Goal: Information Seeking & Learning: Learn about a topic

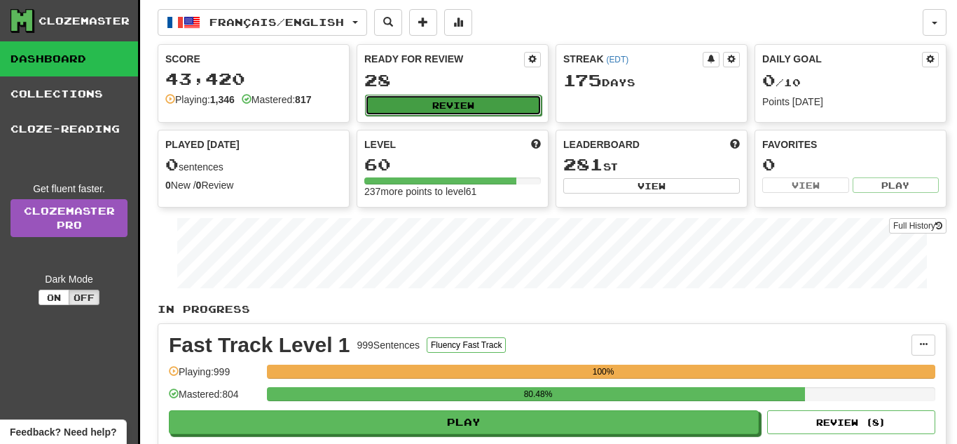
click at [450, 104] on button "Review" at bounding box center [453, 105] width 177 height 21
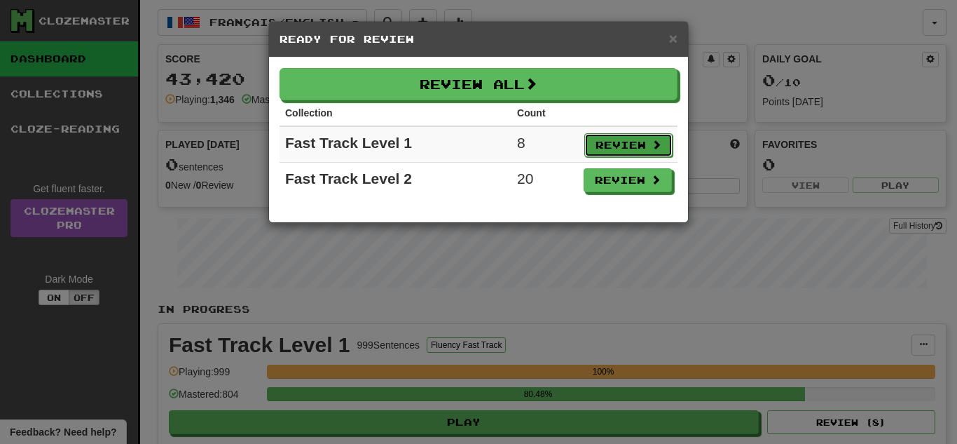
click at [662, 144] on button "Review" at bounding box center [628, 145] width 88 height 24
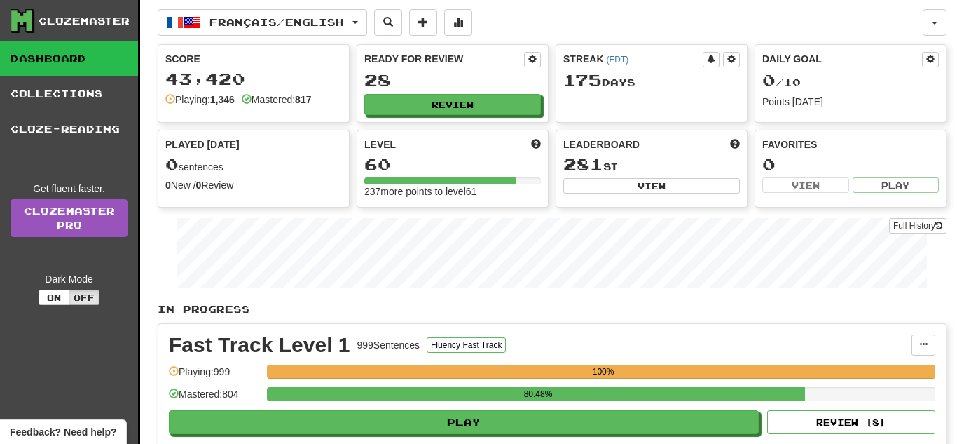
select select "**"
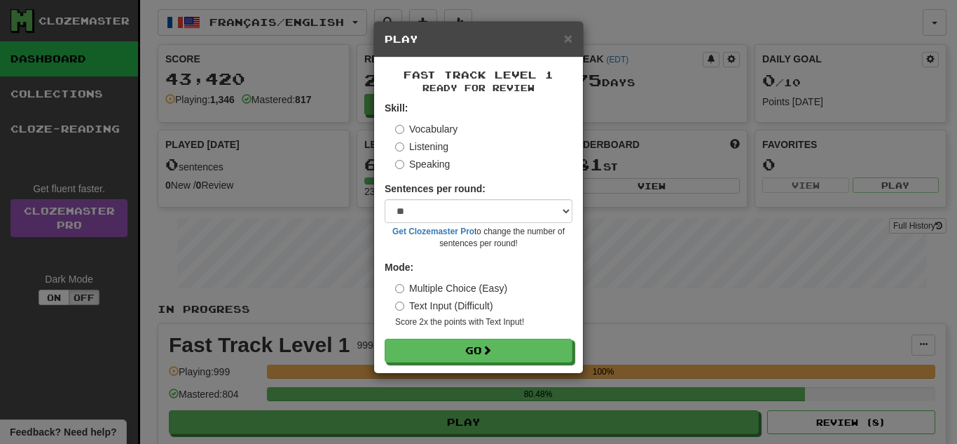
click at [575, 38] on div "× Play" at bounding box center [478, 40] width 209 height 36
click at [570, 37] on span "×" at bounding box center [568, 38] width 8 height 16
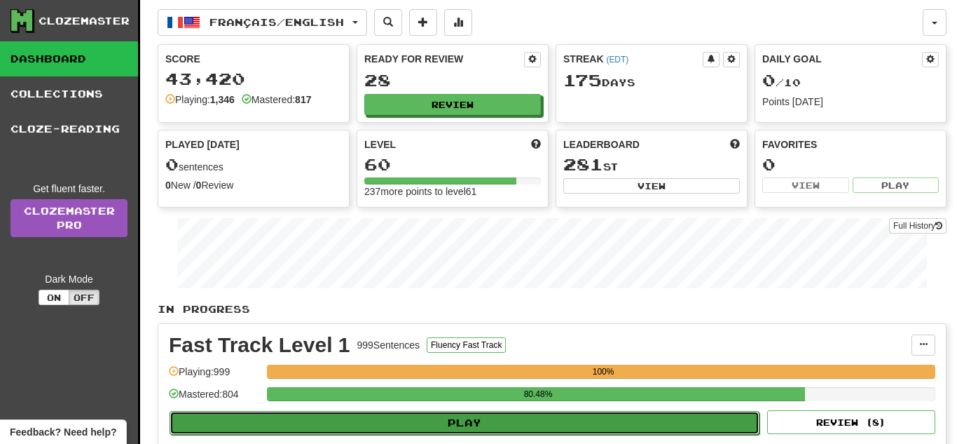
click at [534, 416] on button "Play" at bounding box center [465, 423] width 590 height 24
select select "**"
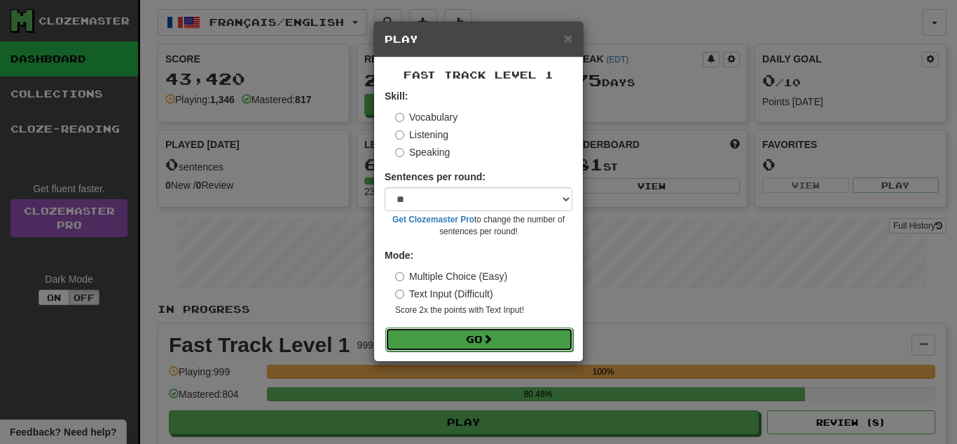
click at [476, 334] on button "Go" at bounding box center [479, 339] width 188 height 24
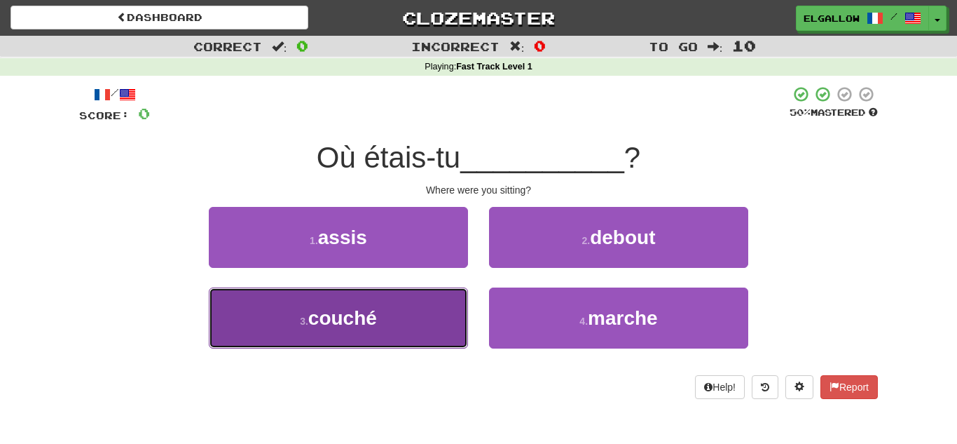
click at [410, 306] on button "3 . couché" at bounding box center [338, 317] width 259 height 61
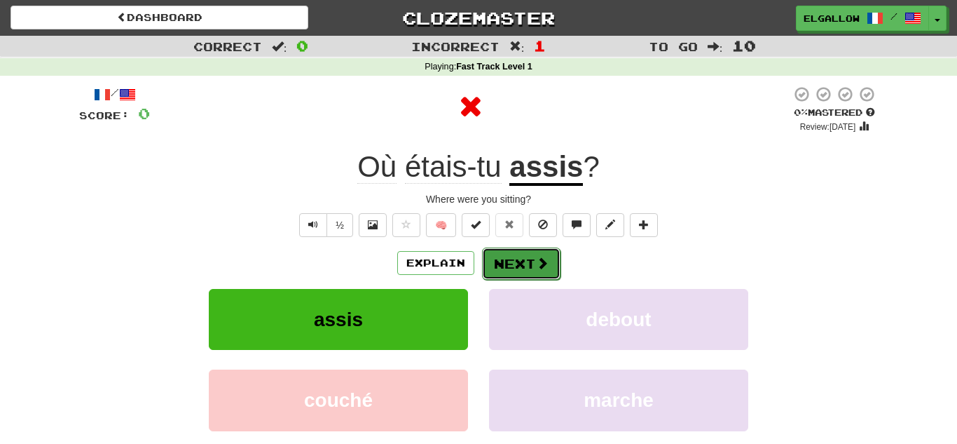
click at [495, 261] on button "Next" at bounding box center [521, 263] width 78 height 32
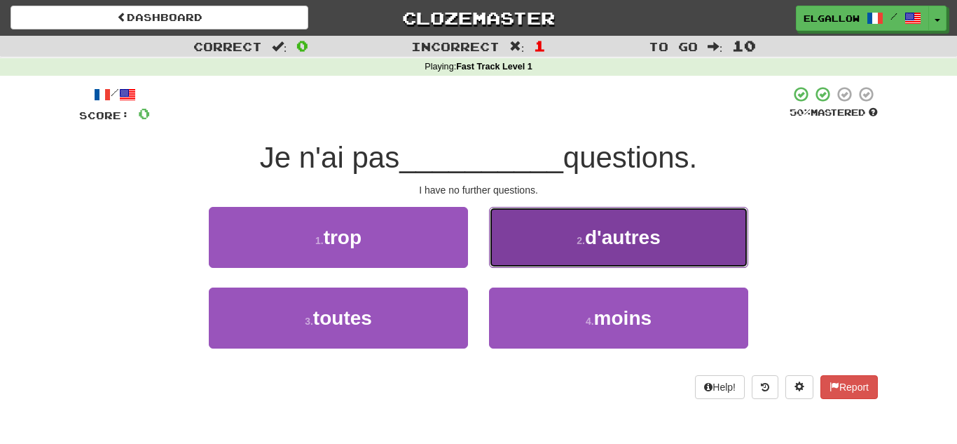
click at [517, 226] on button "2 . d'autres" at bounding box center [618, 237] width 259 height 61
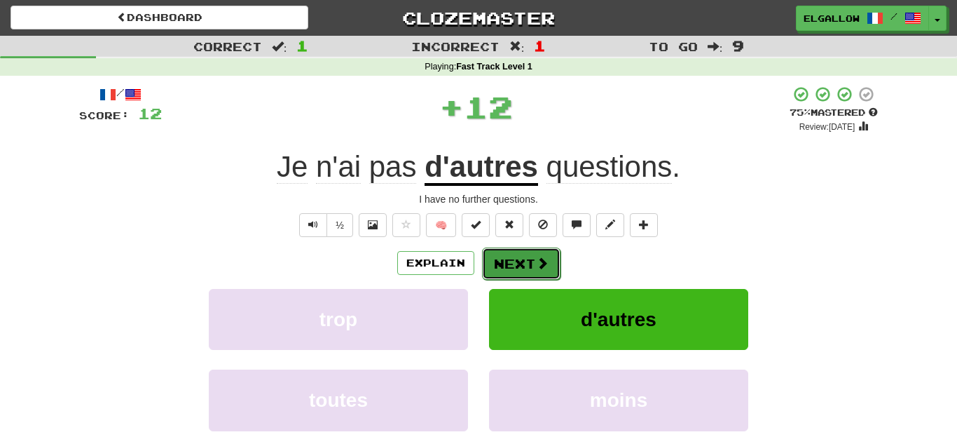
click at [536, 262] on span at bounding box center [542, 262] width 13 height 13
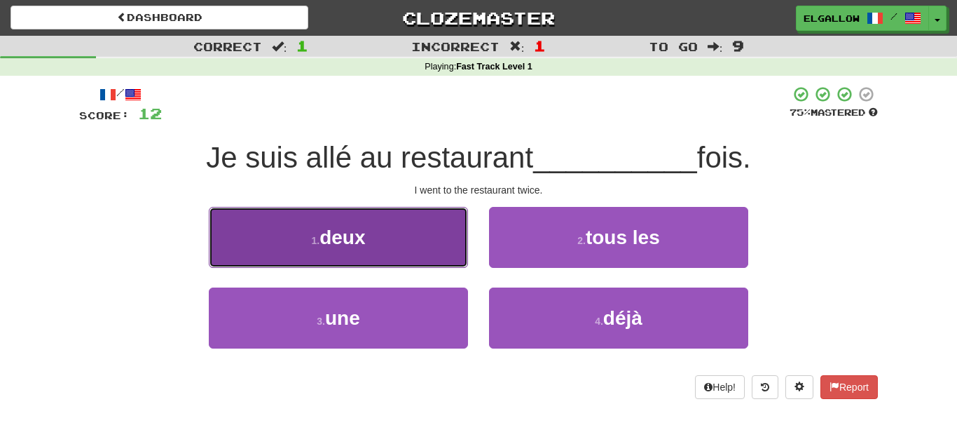
click at [295, 243] on button "1 . deux" at bounding box center [338, 237] width 259 height 61
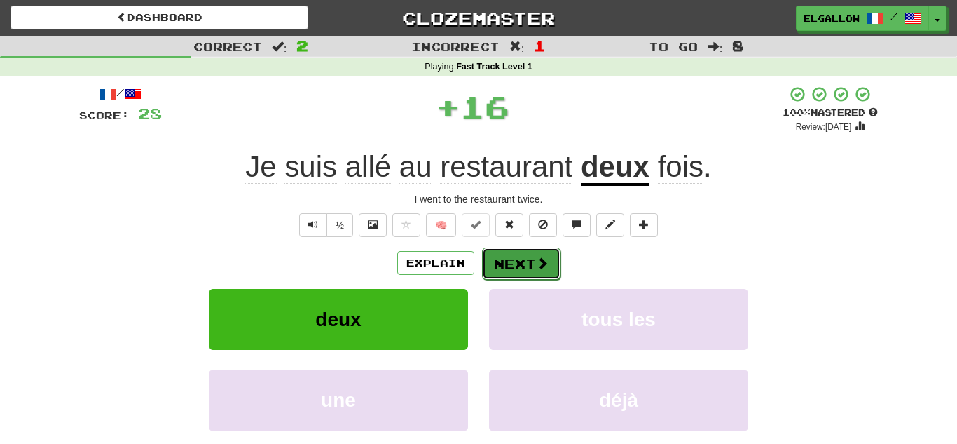
click at [548, 259] on button "Next" at bounding box center [521, 263] width 78 height 32
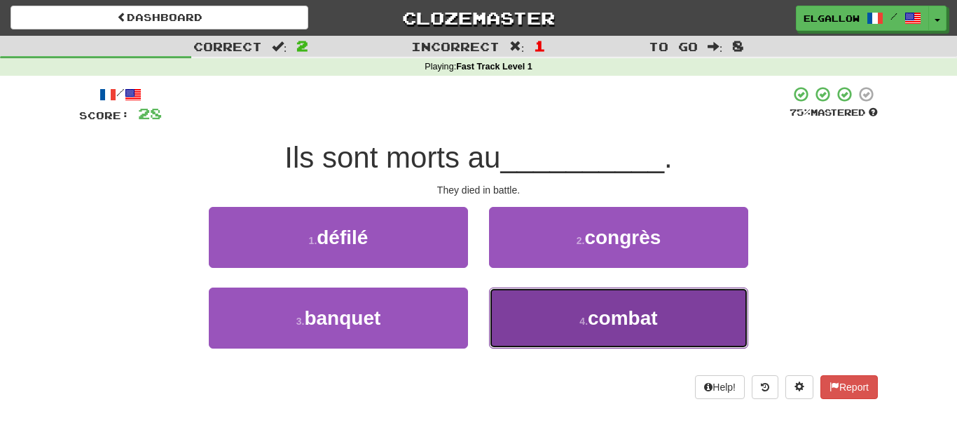
click at [543, 315] on button "4 . combat" at bounding box center [618, 317] width 259 height 61
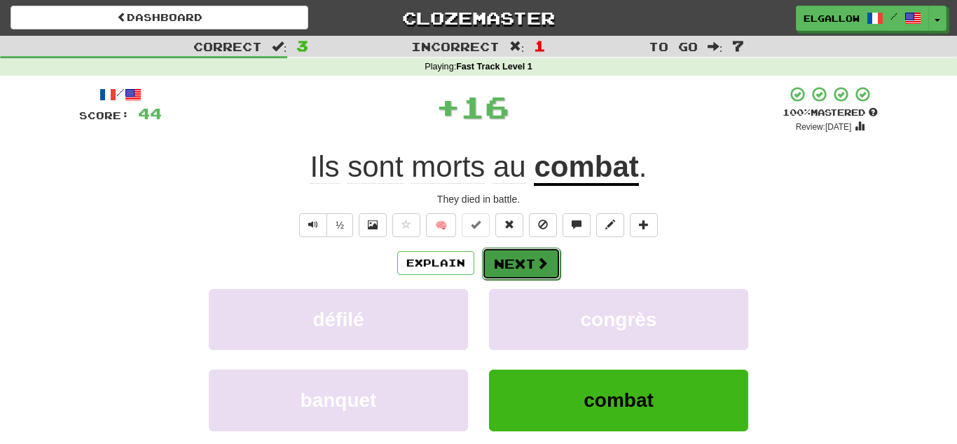
click at [523, 252] on button "Next" at bounding box center [521, 263] width 78 height 32
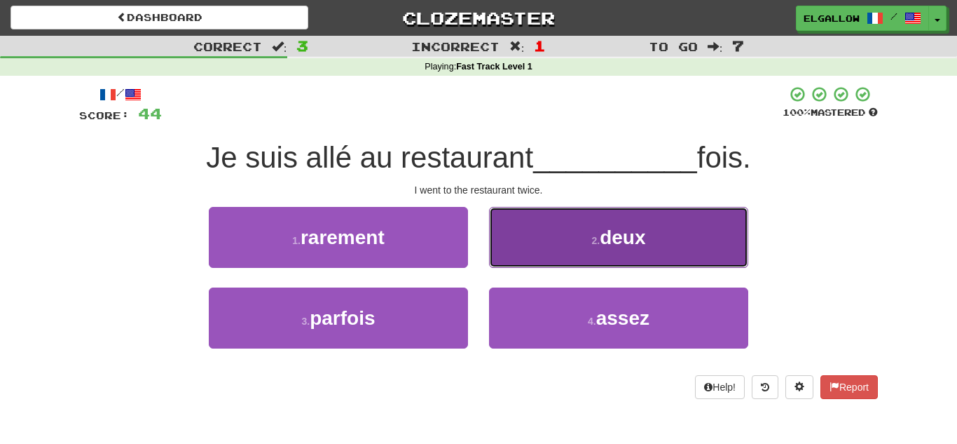
click at [648, 232] on button "2 . deux" at bounding box center [618, 237] width 259 height 61
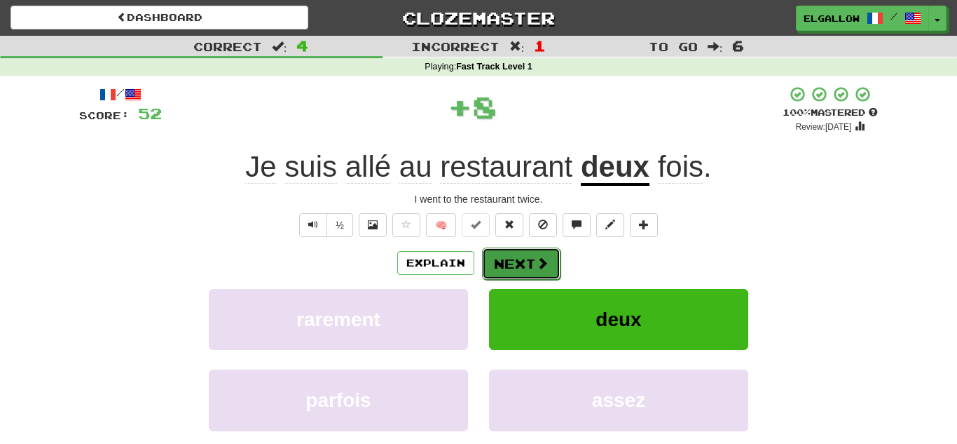
click at [532, 254] on button "Next" at bounding box center [521, 263] width 78 height 32
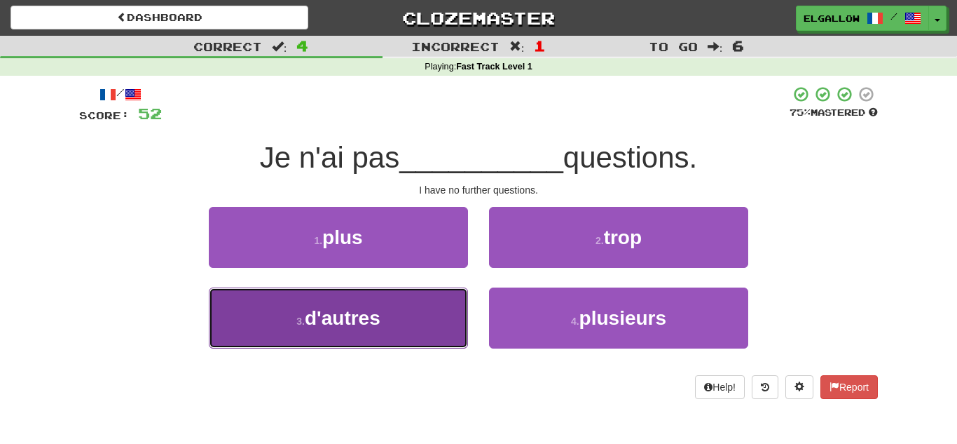
click at [403, 295] on button "3 . d'autres" at bounding box center [338, 317] width 259 height 61
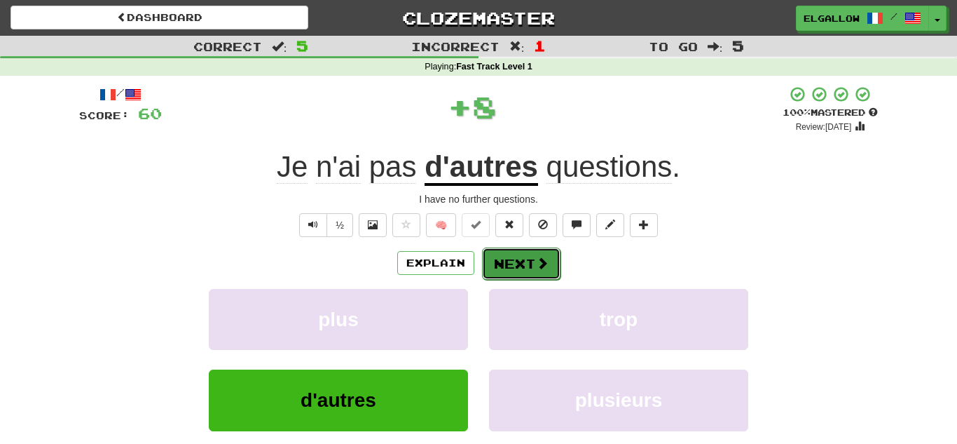
click at [507, 254] on button "Next" at bounding box center [521, 263] width 78 height 32
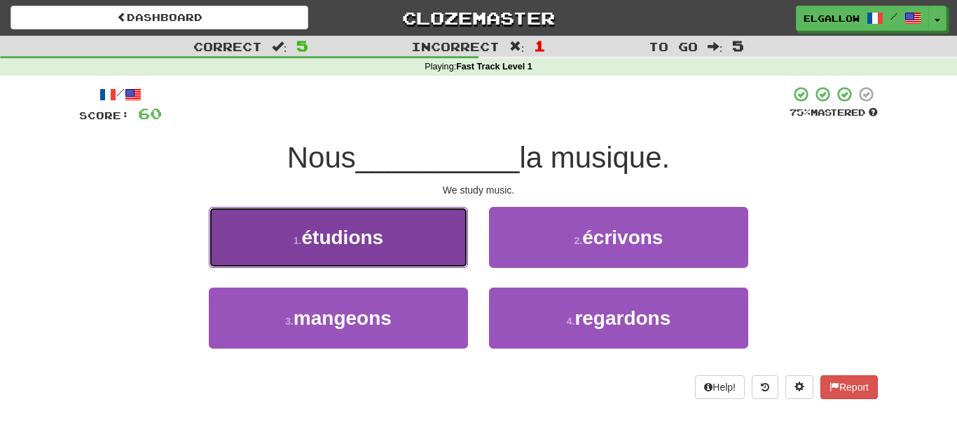
click at [343, 247] on span "étudions" at bounding box center [343, 237] width 82 height 22
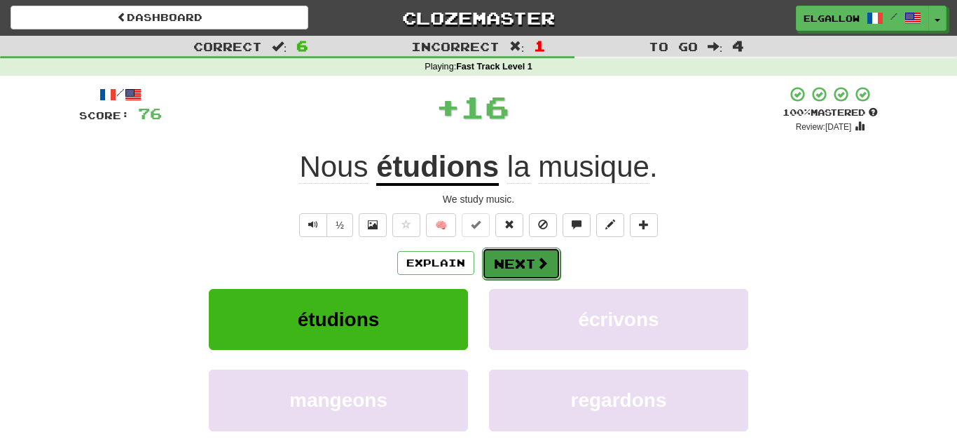
click at [486, 263] on button "Next" at bounding box center [521, 263] width 78 height 32
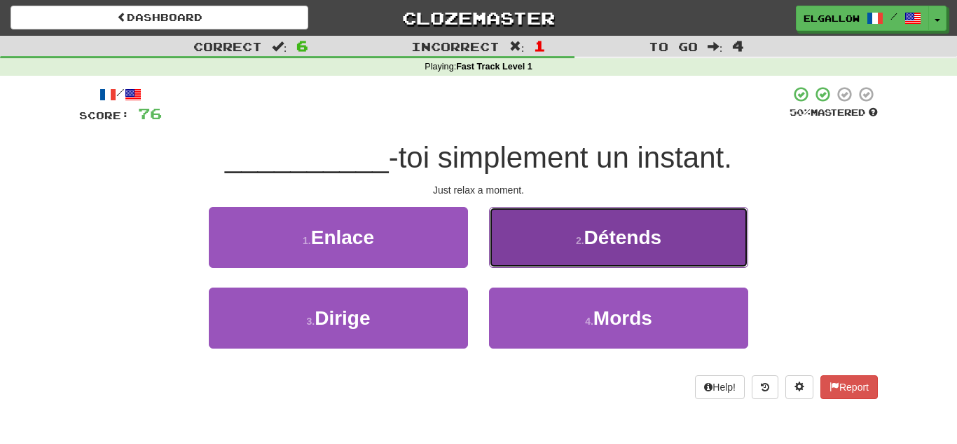
click at [581, 247] on button "2 . Détends" at bounding box center [618, 237] width 259 height 61
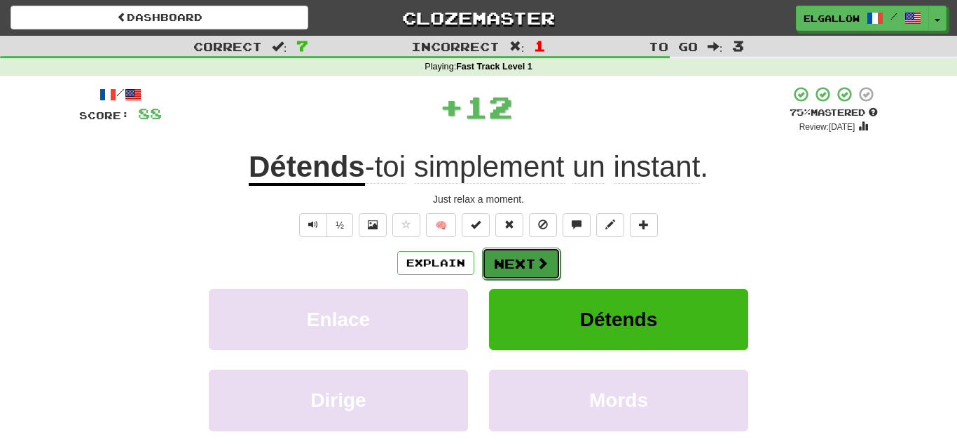
click at [544, 259] on span at bounding box center [542, 262] width 13 height 13
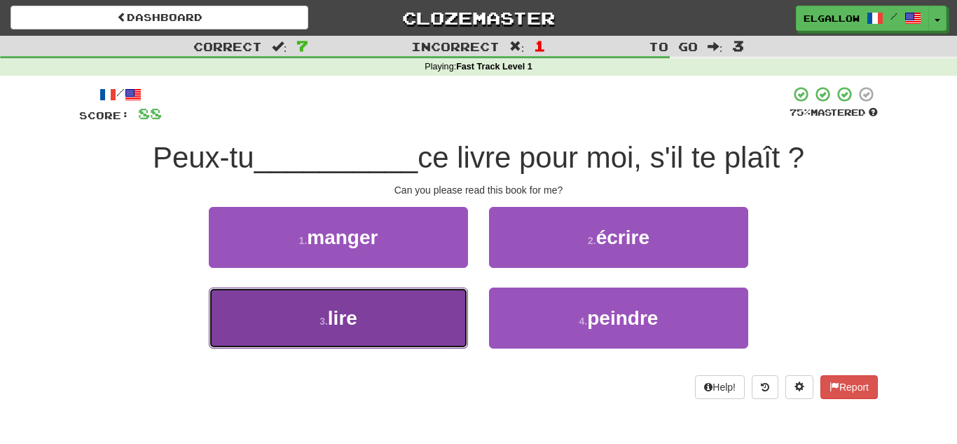
click at [322, 334] on button "3 . lire" at bounding box center [338, 317] width 259 height 61
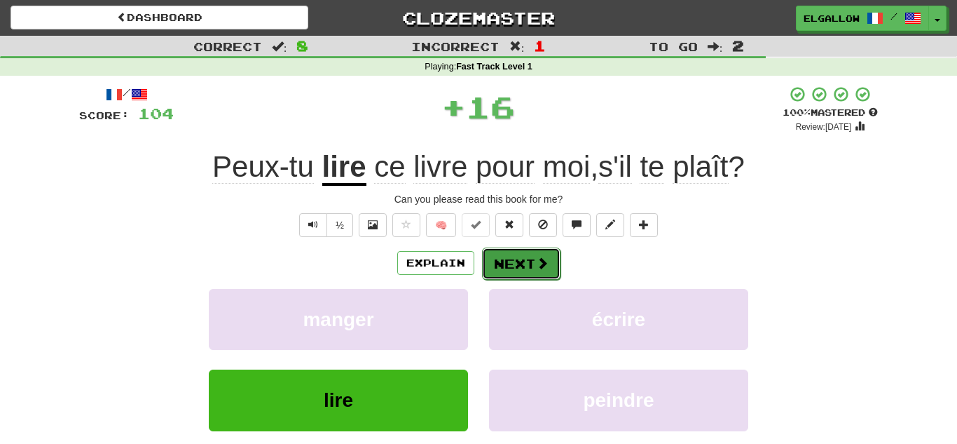
click at [536, 266] on span at bounding box center [542, 262] width 13 height 13
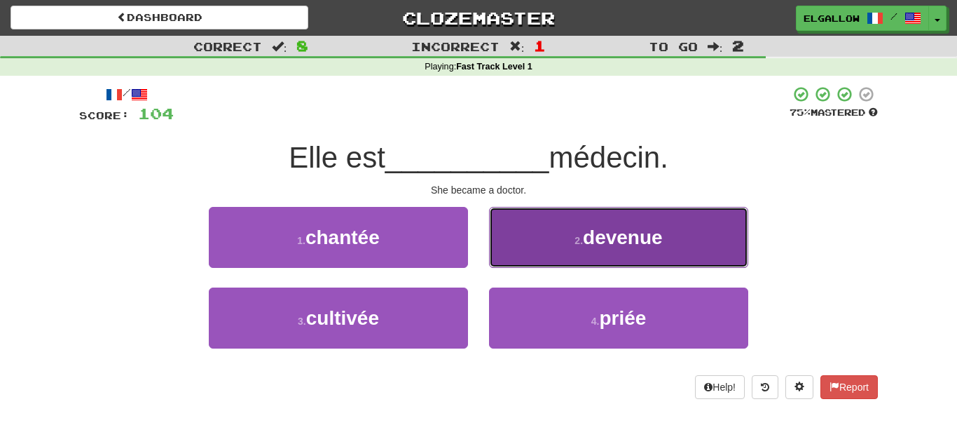
click at [611, 250] on button "2 . devenue" at bounding box center [618, 237] width 259 height 61
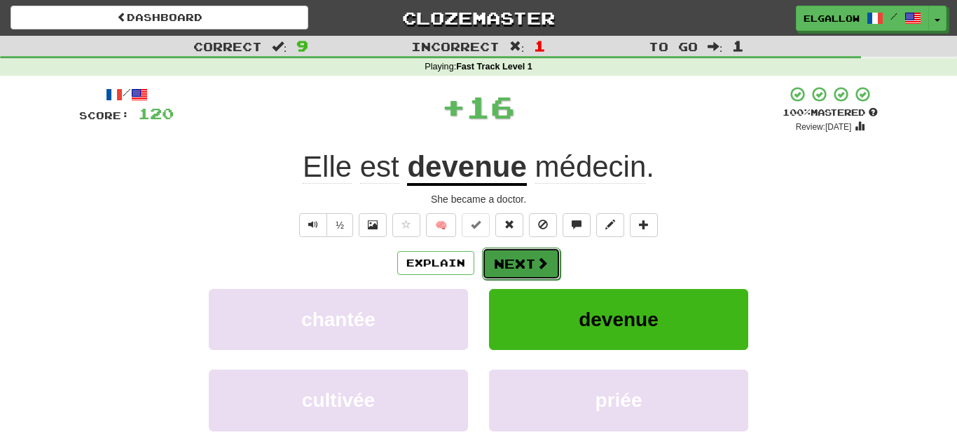
click at [540, 262] on span at bounding box center [542, 262] width 13 height 13
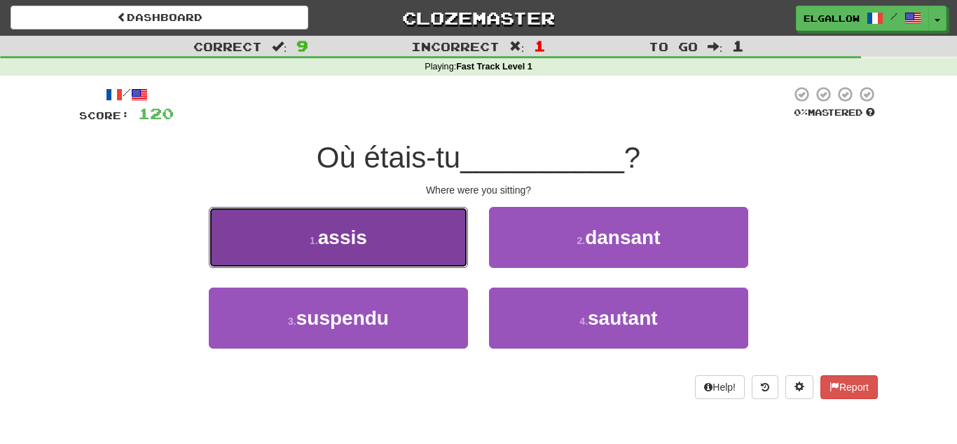
click at [320, 226] on span "assis" at bounding box center [342, 237] width 49 height 22
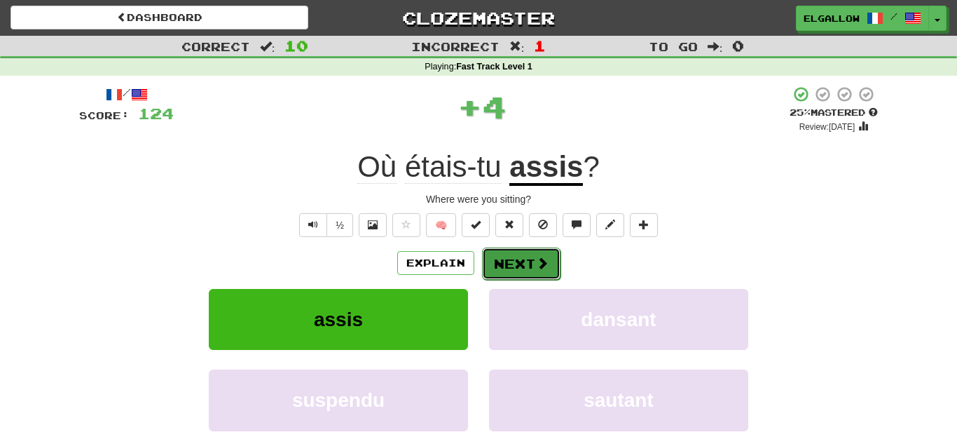
click at [509, 248] on button "Next" at bounding box center [521, 263] width 78 height 32
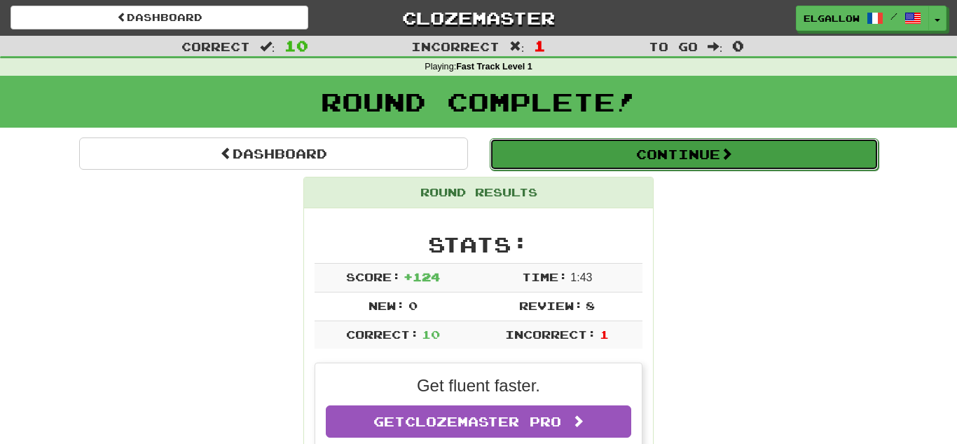
click at [570, 151] on button "Continue" at bounding box center [684, 154] width 389 height 32
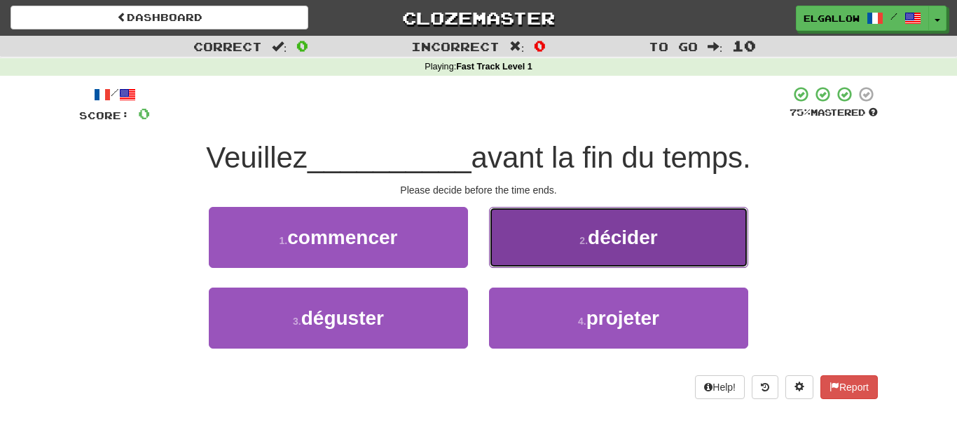
click at [574, 242] on button "2 . décider" at bounding box center [618, 237] width 259 height 61
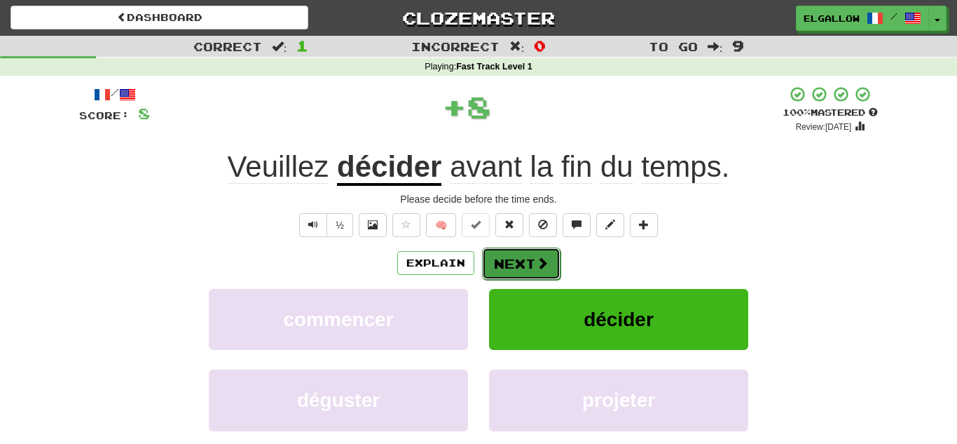
click at [521, 252] on button "Next" at bounding box center [521, 263] width 78 height 32
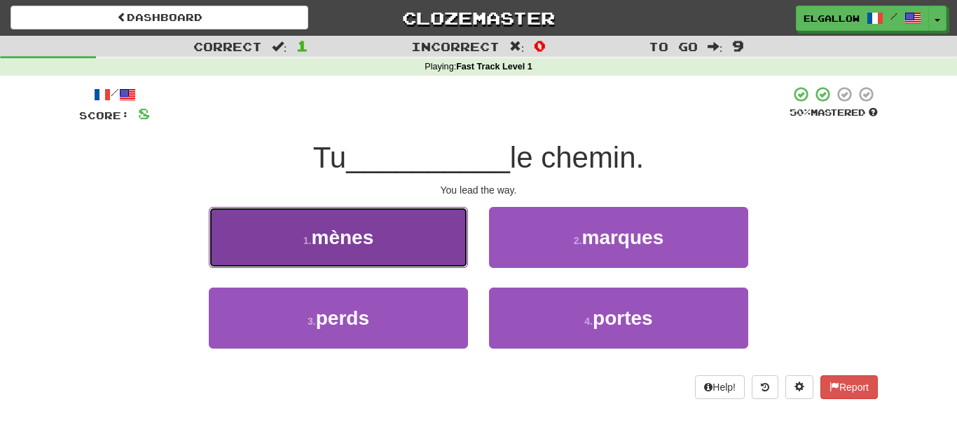
click at [300, 242] on button "1 . mènes" at bounding box center [338, 237] width 259 height 61
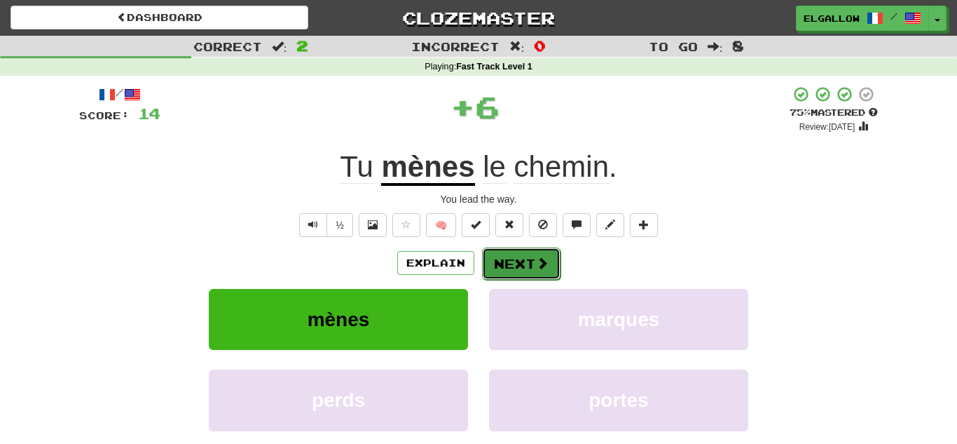
click at [507, 261] on button "Next" at bounding box center [521, 263] width 78 height 32
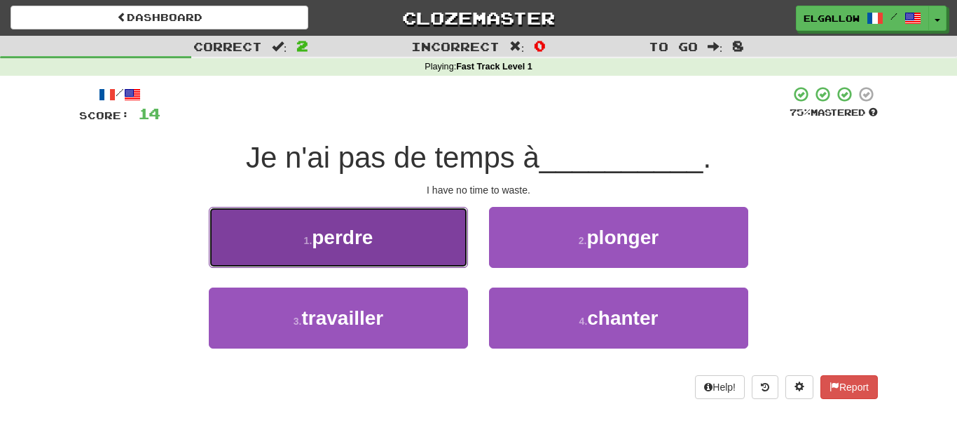
click at [388, 240] on button "1 . perdre" at bounding box center [338, 237] width 259 height 61
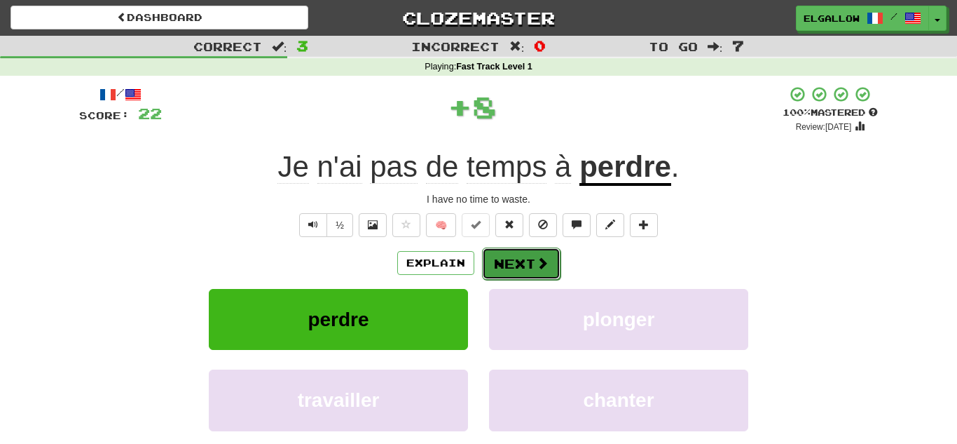
click at [506, 260] on button "Next" at bounding box center [521, 263] width 78 height 32
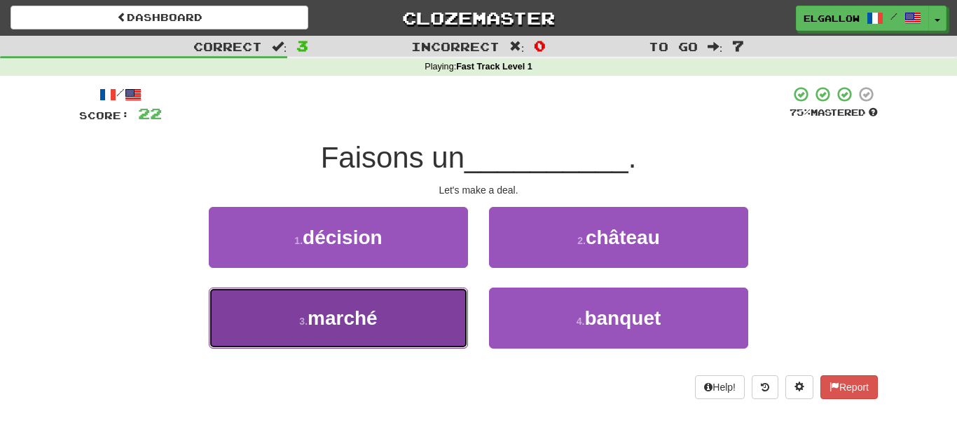
click at [322, 313] on span "marché" at bounding box center [343, 318] width 70 height 22
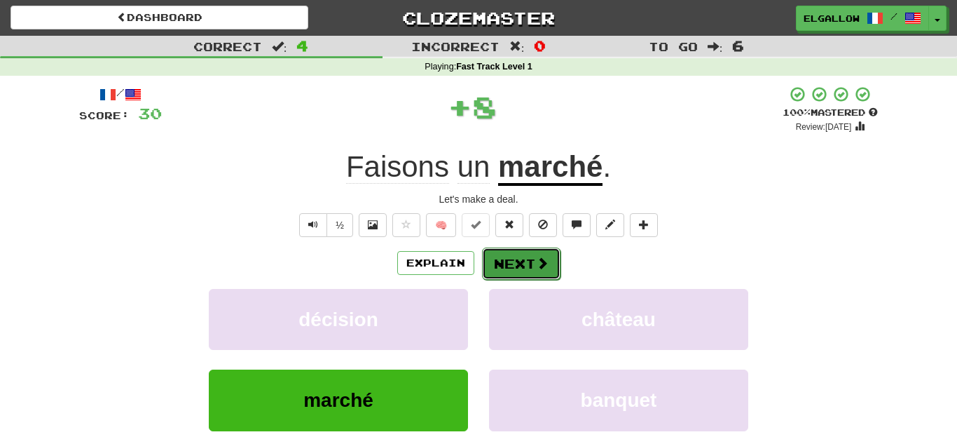
click at [505, 273] on button "Next" at bounding box center [521, 263] width 78 height 32
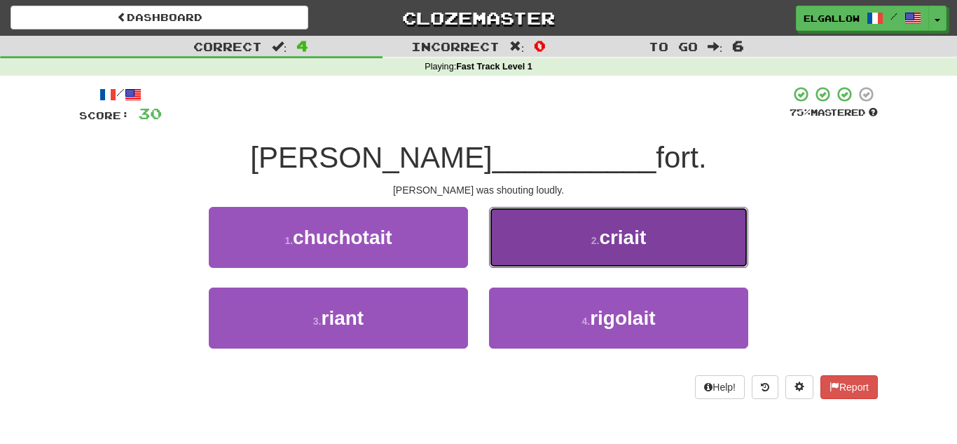
click at [601, 242] on span "criait" at bounding box center [622, 237] width 47 height 22
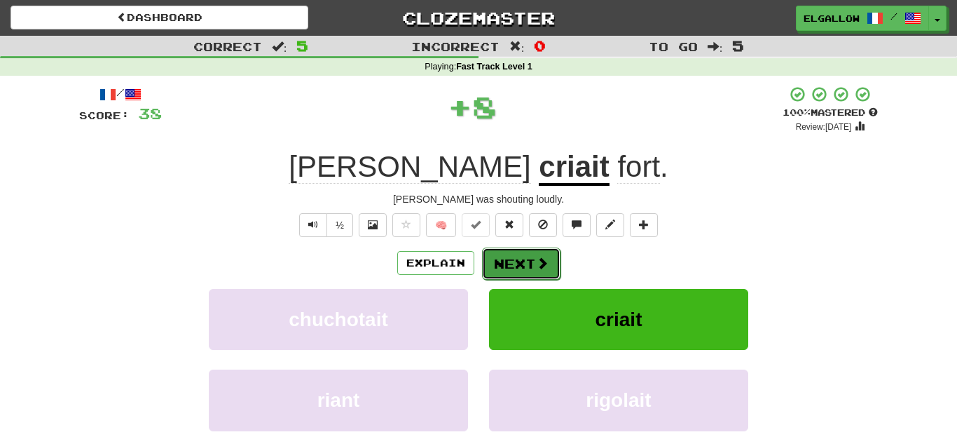
click at [545, 256] on span at bounding box center [542, 262] width 13 height 13
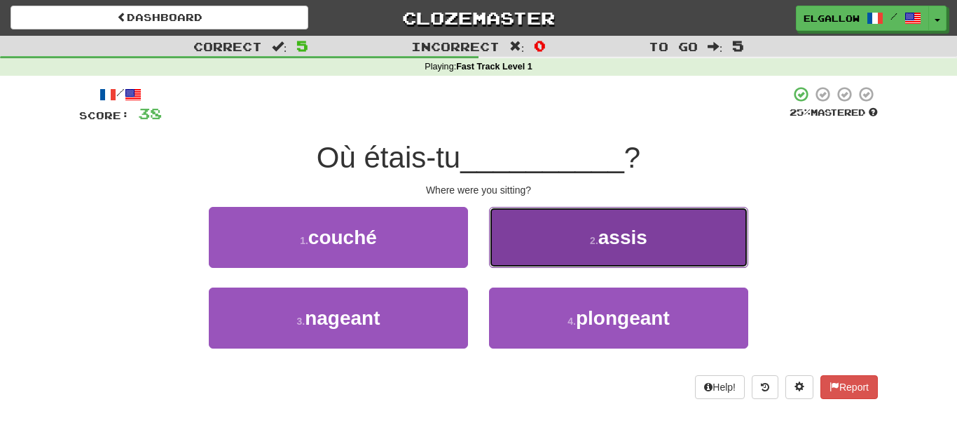
click at [512, 215] on button "2 . assis" at bounding box center [618, 237] width 259 height 61
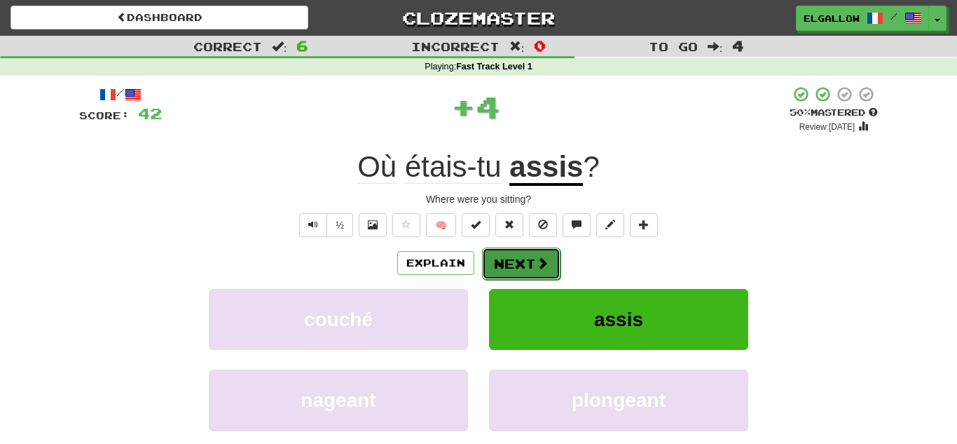
click at [530, 272] on button "Next" at bounding box center [521, 263] width 78 height 32
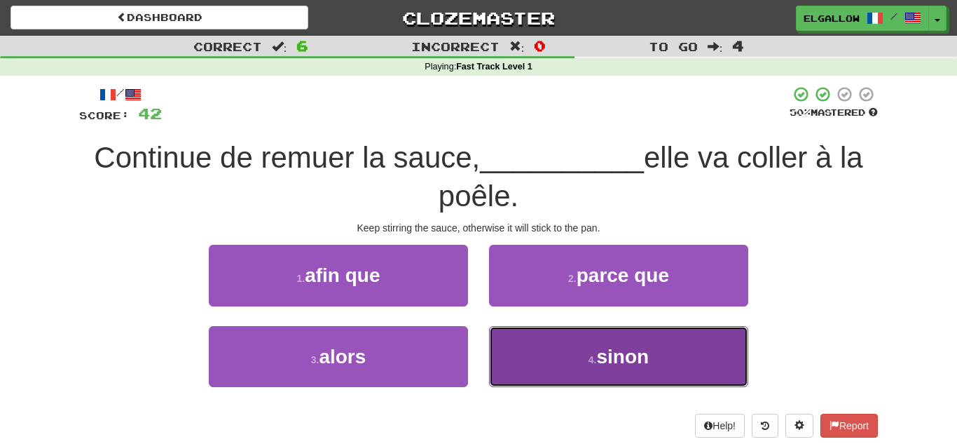
click at [686, 350] on button "4 . sinon" at bounding box center [618, 356] width 259 height 61
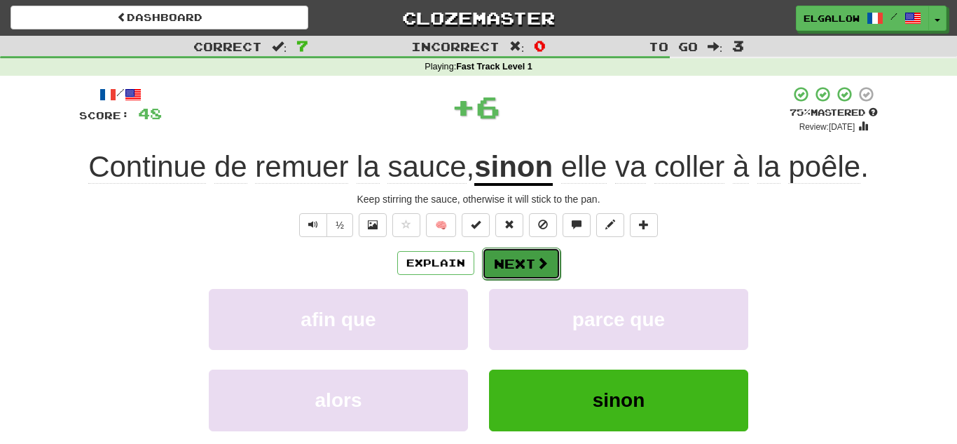
click at [512, 254] on button "Next" at bounding box center [521, 263] width 78 height 32
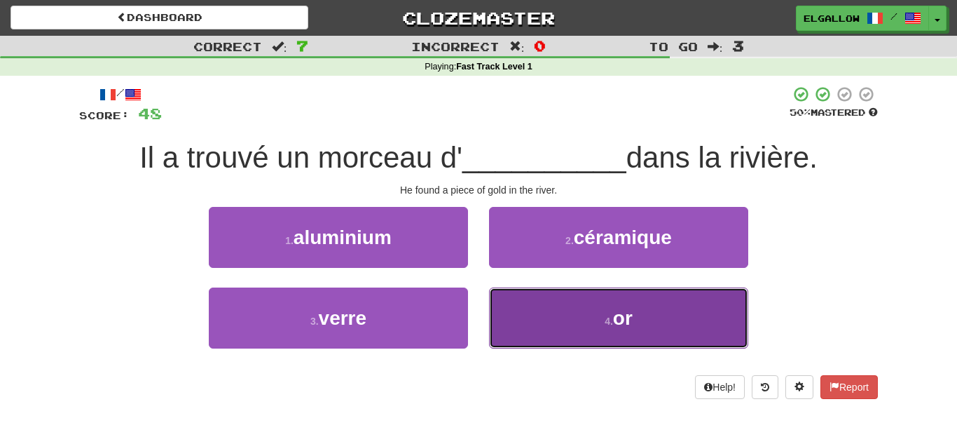
click at [610, 307] on button "4 . or" at bounding box center [618, 317] width 259 height 61
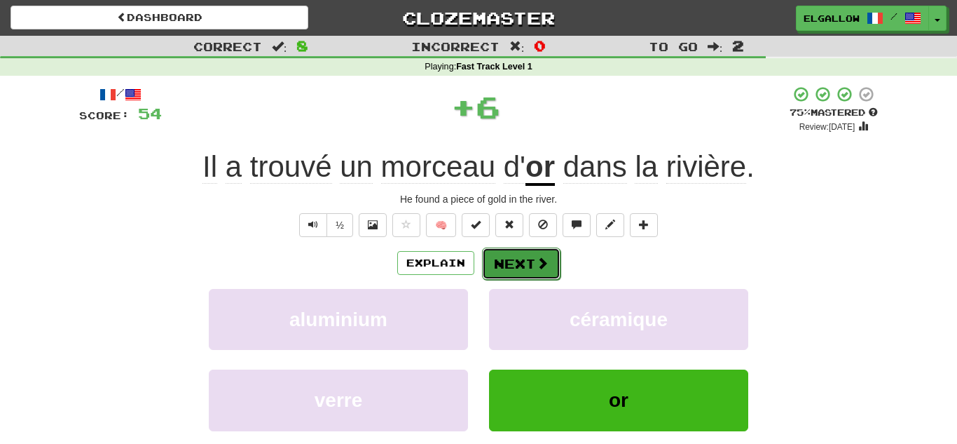
click at [508, 253] on button "Next" at bounding box center [521, 263] width 78 height 32
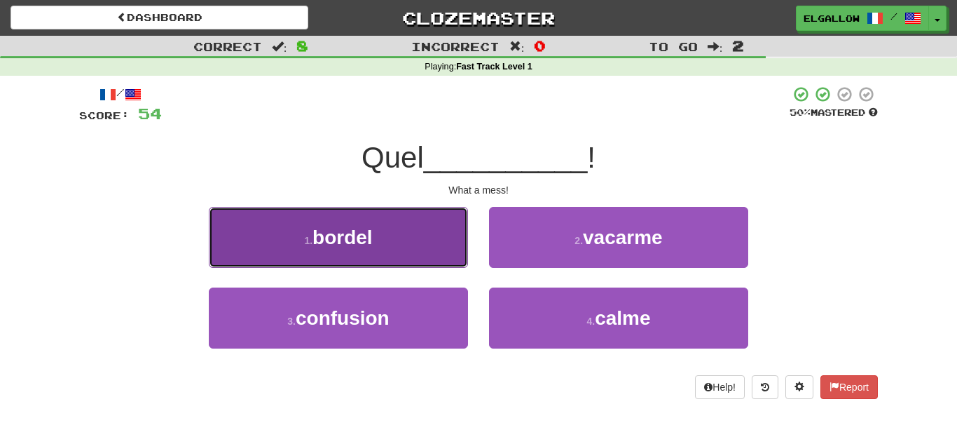
click at [297, 229] on button "1 . bordel" at bounding box center [338, 237] width 259 height 61
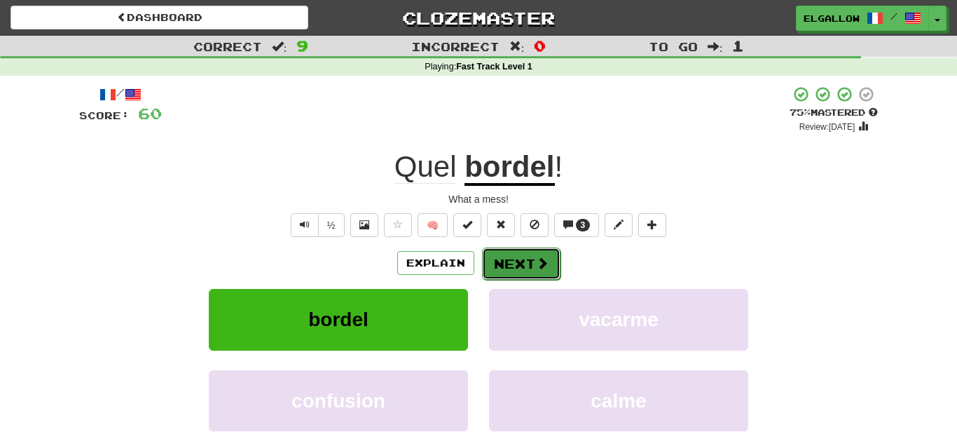
click at [520, 255] on button "Next" at bounding box center [521, 263] width 78 height 32
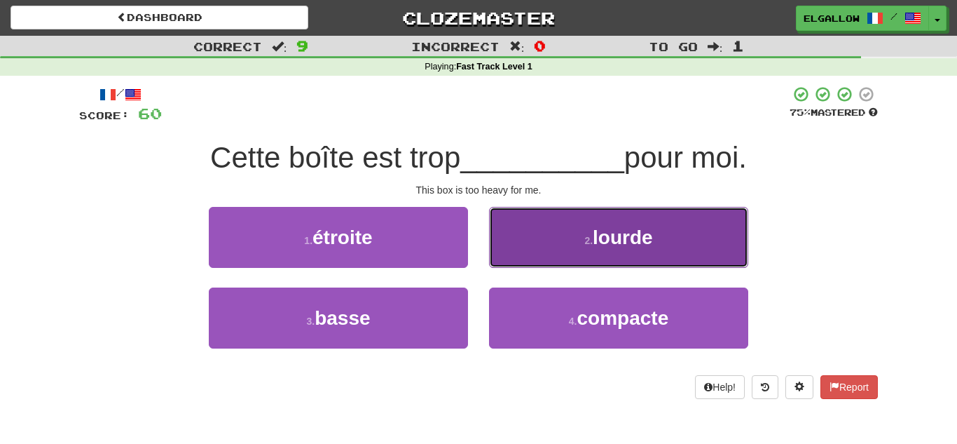
click at [694, 247] on button "2 . lourde" at bounding box center [618, 237] width 259 height 61
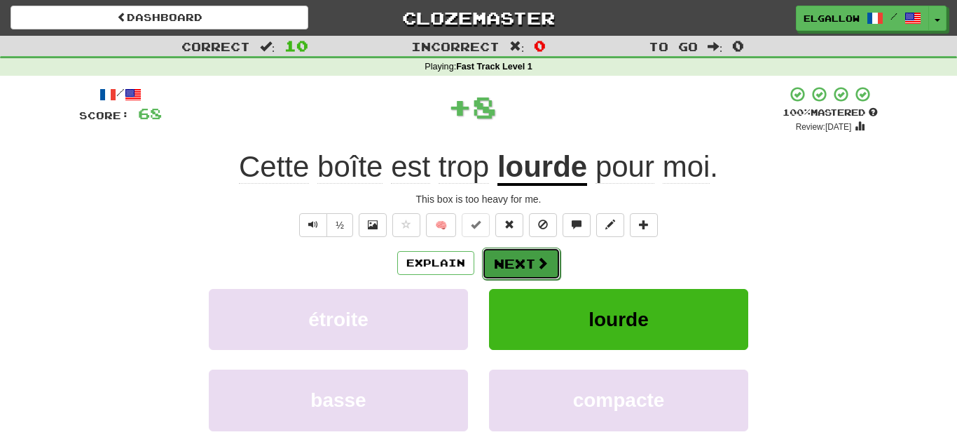
click at [540, 256] on span at bounding box center [542, 262] width 13 height 13
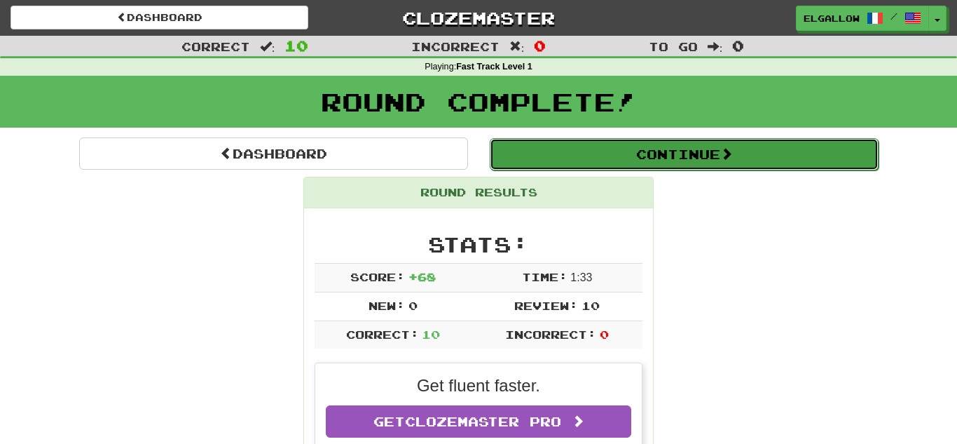
click at [636, 145] on button "Continue" at bounding box center [684, 154] width 389 height 32
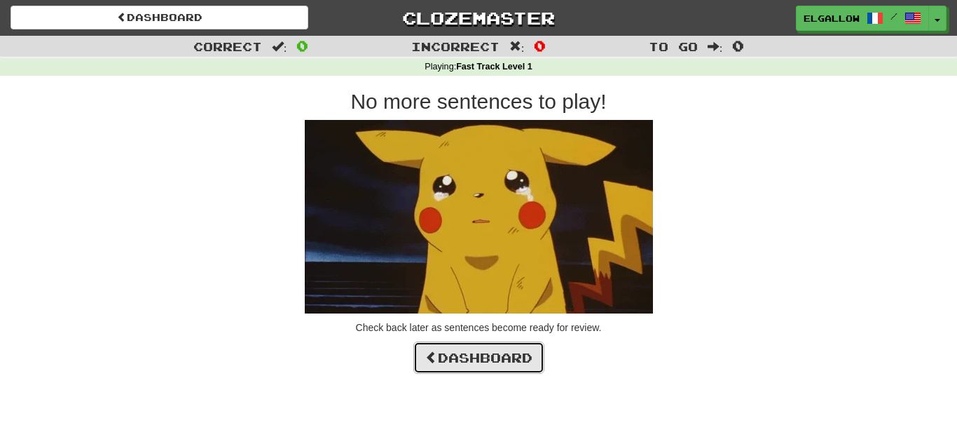
click at [473, 362] on link "Dashboard" at bounding box center [478, 357] width 131 height 32
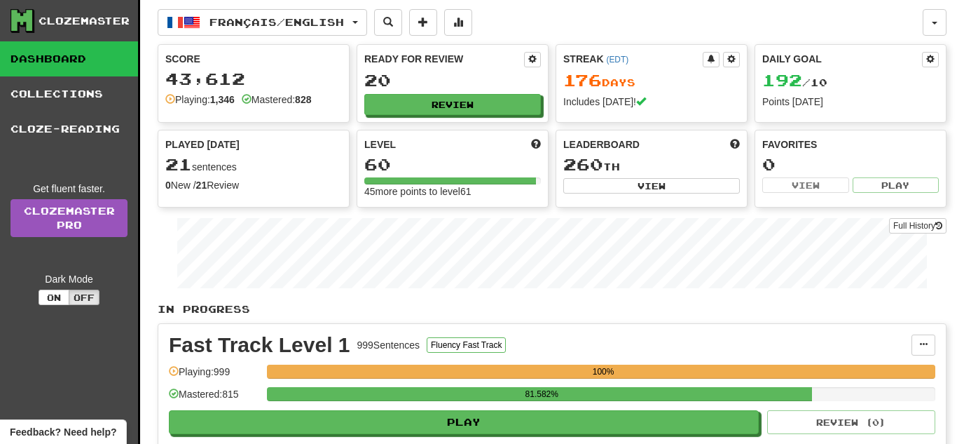
scroll to position [265, 0]
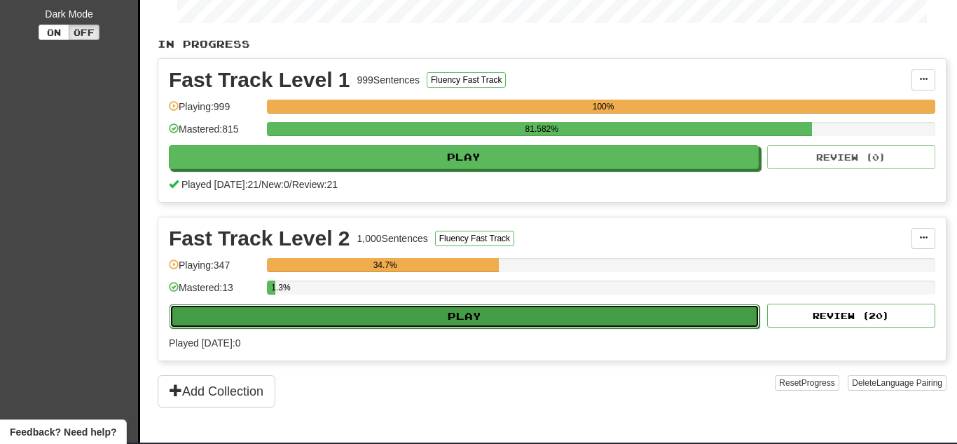
click at [533, 313] on button "Play" at bounding box center [465, 316] width 590 height 24
select select "**"
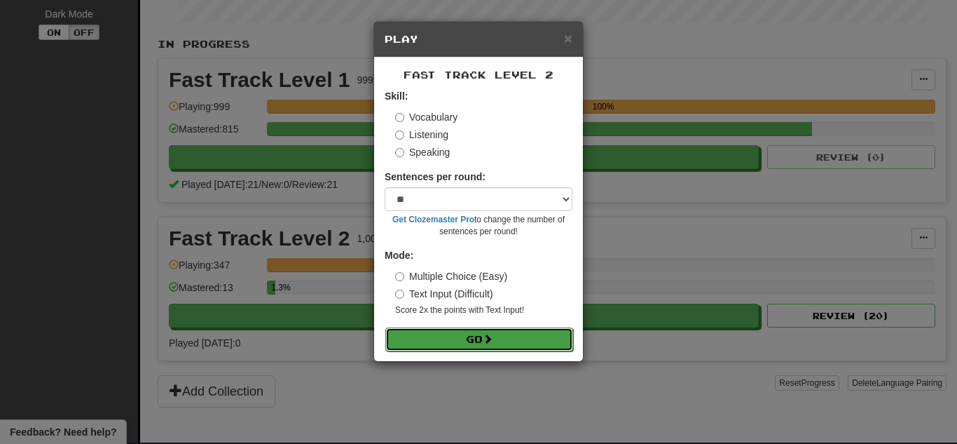
click at [521, 334] on button "Go" at bounding box center [479, 339] width 188 height 24
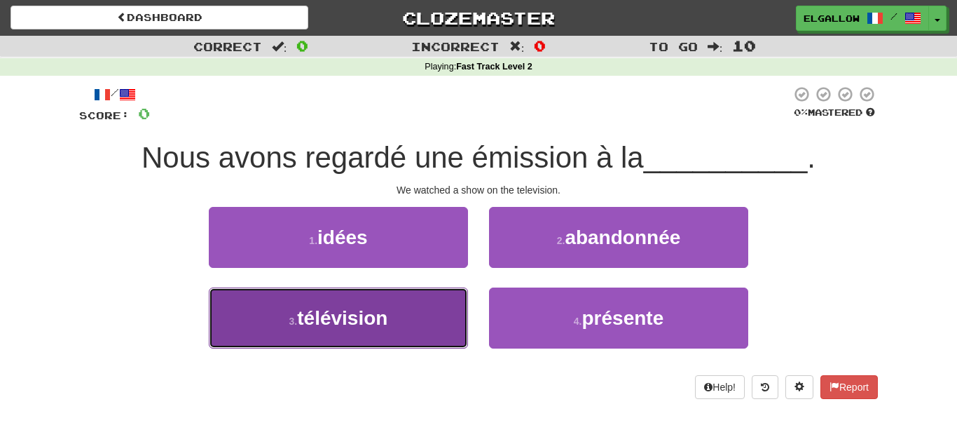
click at [306, 310] on span "télévision" at bounding box center [342, 318] width 90 height 22
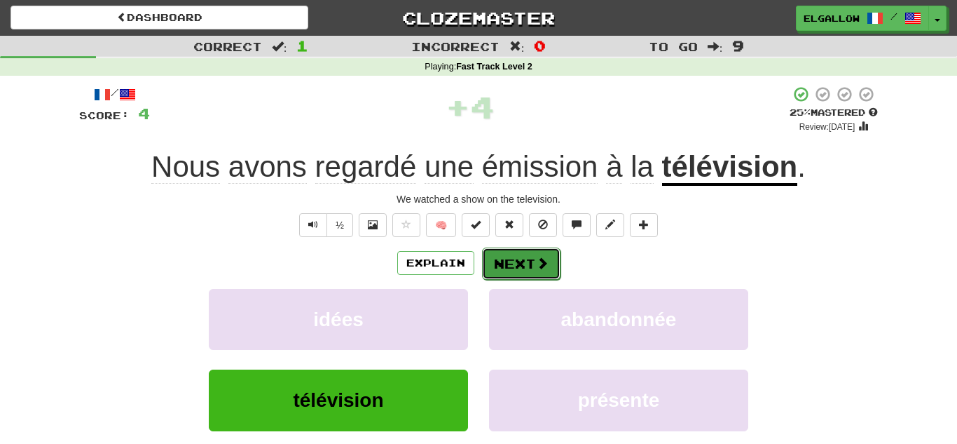
click at [553, 253] on button "Next" at bounding box center [521, 263] width 78 height 32
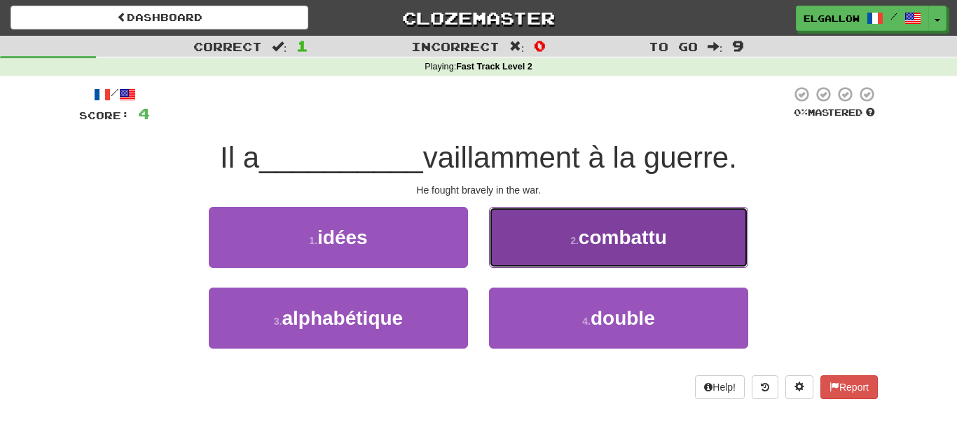
click at [679, 219] on button "2 . combattu" at bounding box center [618, 237] width 259 height 61
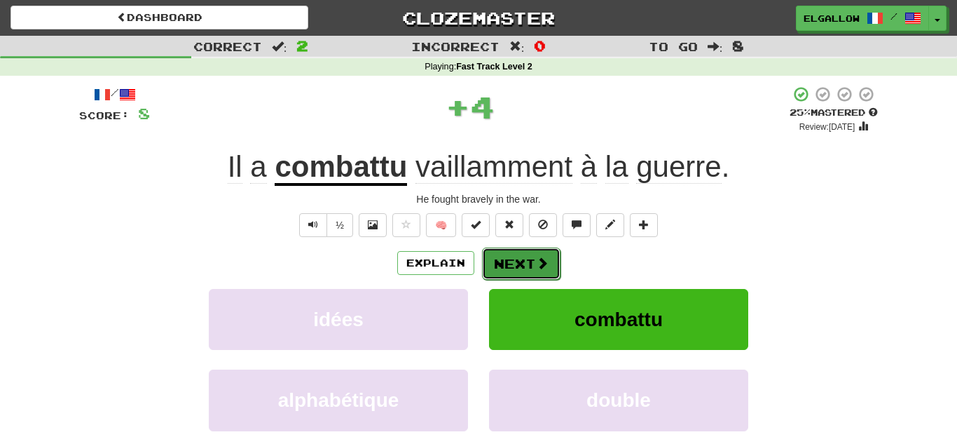
click at [533, 270] on button "Next" at bounding box center [521, 263] width 78 height 32
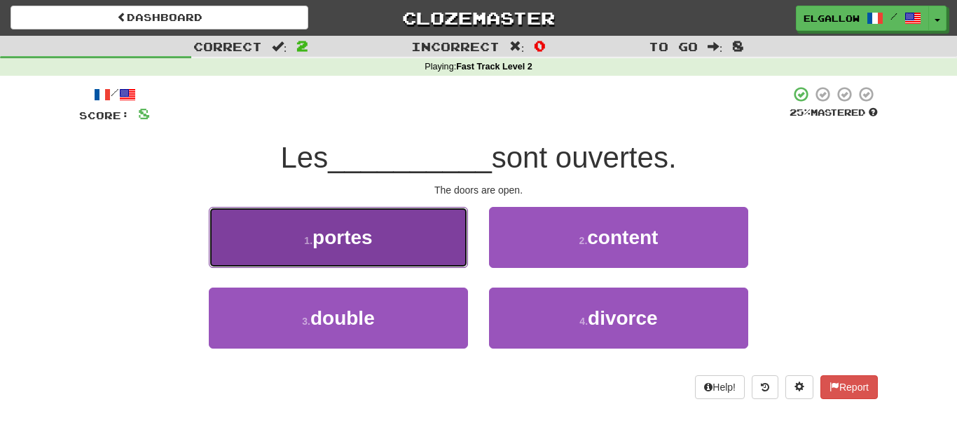
click at [369, 236] on span "portes" at bounding box center [343, 237] width 60 height 22
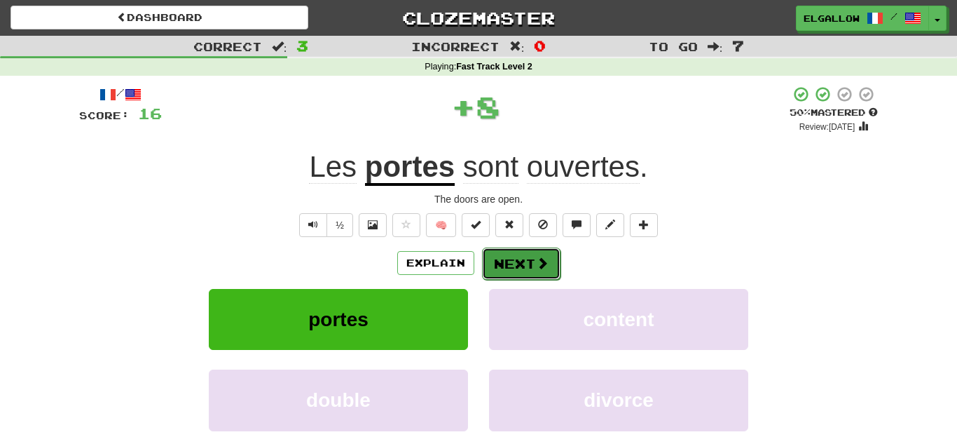
click at [524, 273] on button "Next" at bounding box center [521, 263] width 78 height 32
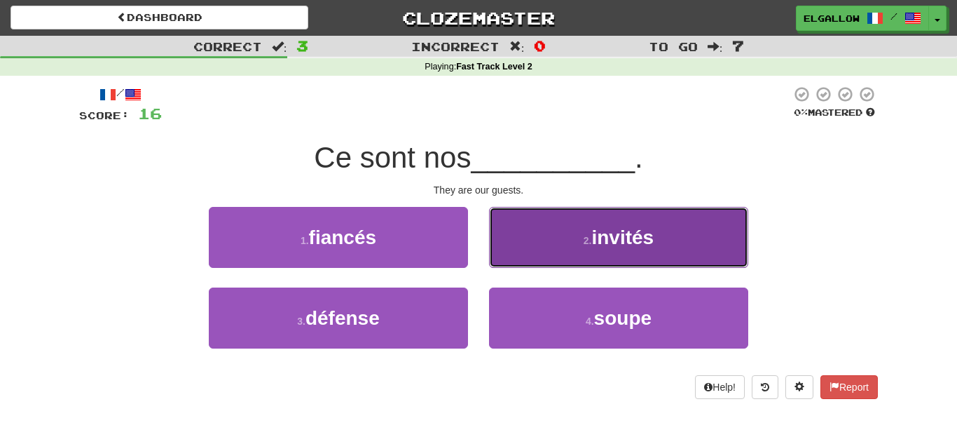
click at [556, 259] on button "2 . invités" at bounding box center [618, 237] width 259 height 61
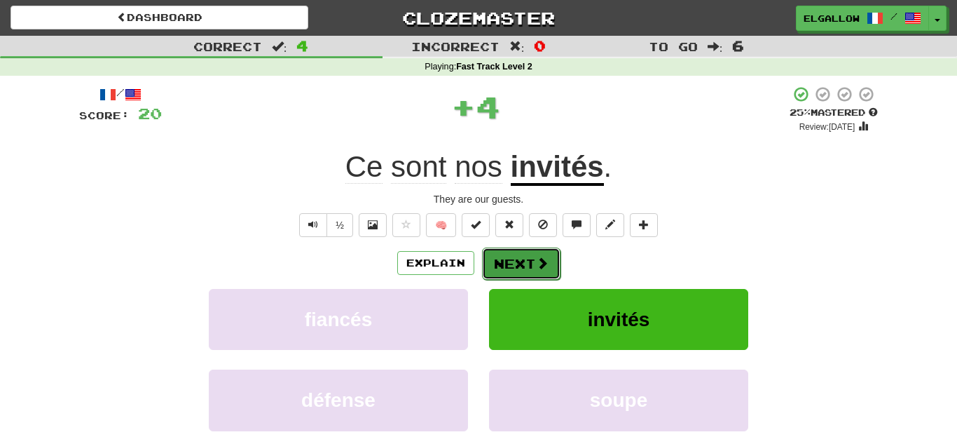
click at [540, 261] on span at bounding box center [542, 262] width 13 height 13
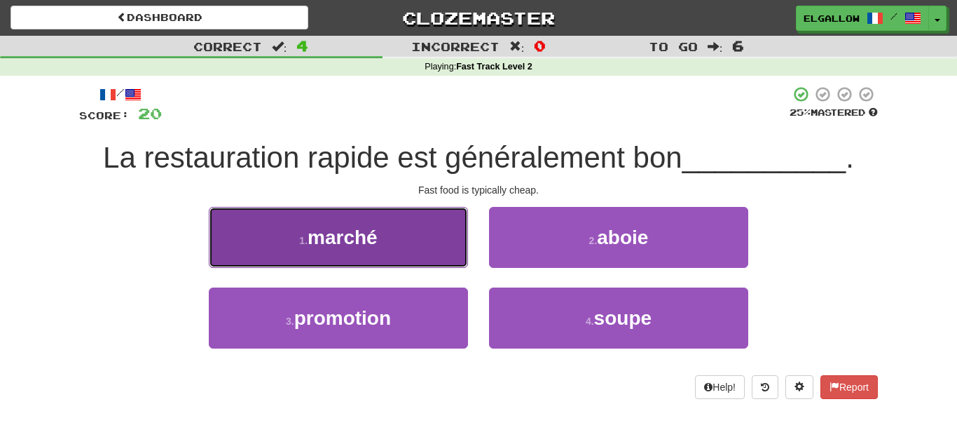
click at [217, 223] on button "1 . marché" at bounding box center [338, 237] width 259 height 61
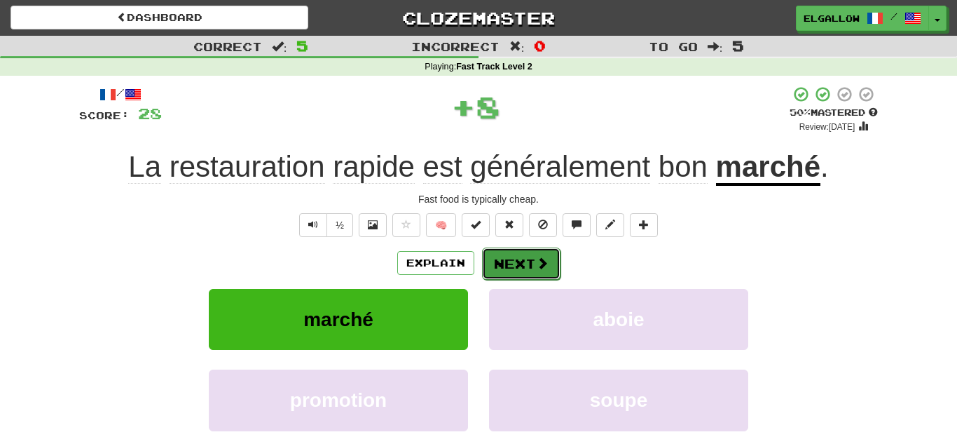
click at [544, 268] on span at bounding box center [542, 262] width 13 height 13
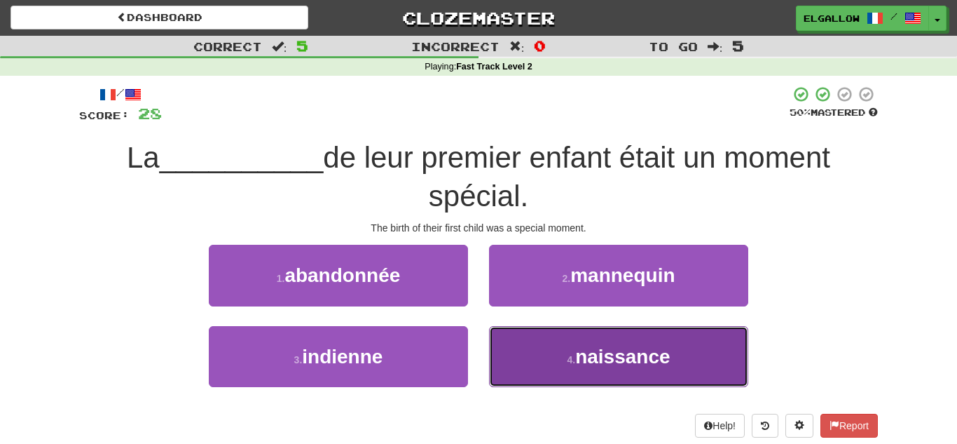
click at [628, 364] on span "naissance" at bounding box center [622, 356] width 95 height 22
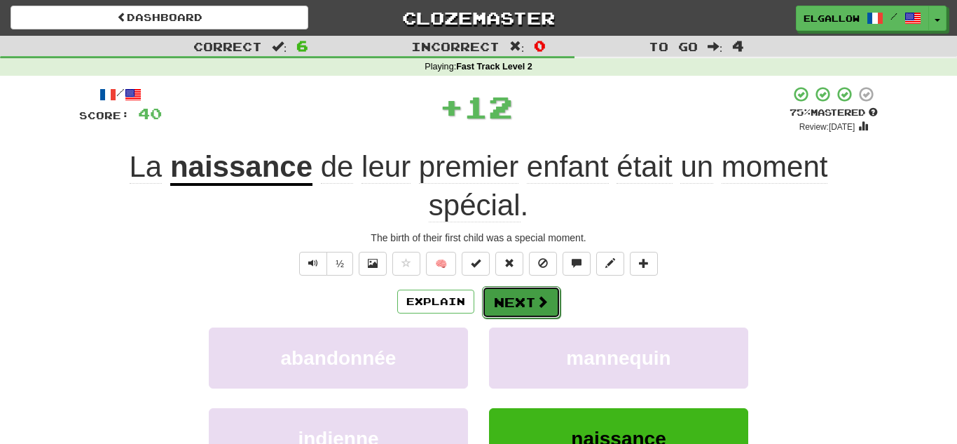
click at [517, 300] on button "Next" at bounding box center [521, 302] width 78 height 32
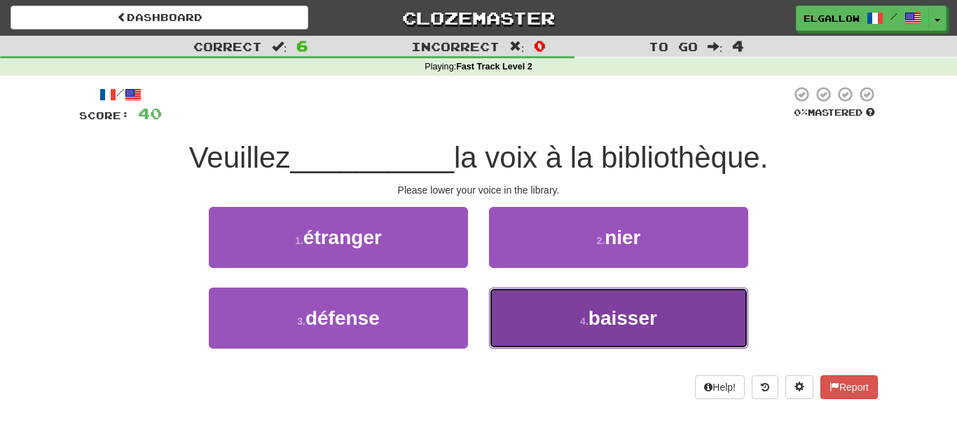
click at [553, 315] on button "4 . baisser" at bounding box center [618, 317] width 259 height 61
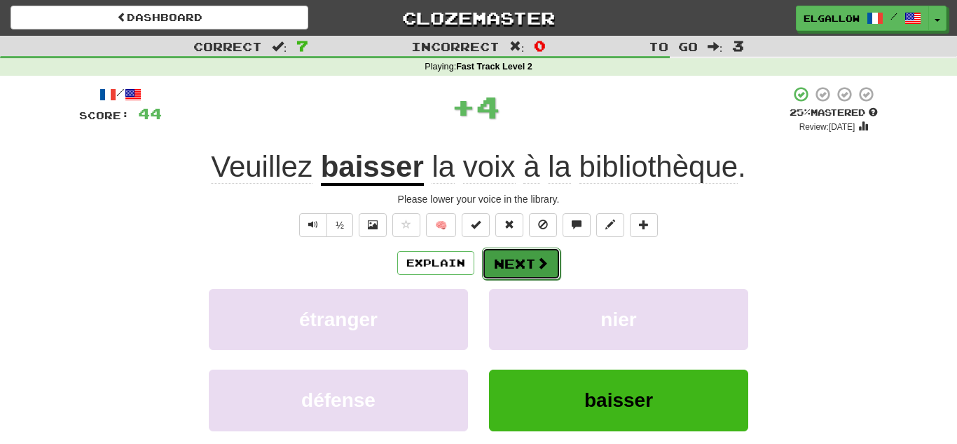
click at [536, 261] on span at bounding box center [542, 262] width 13 height 13
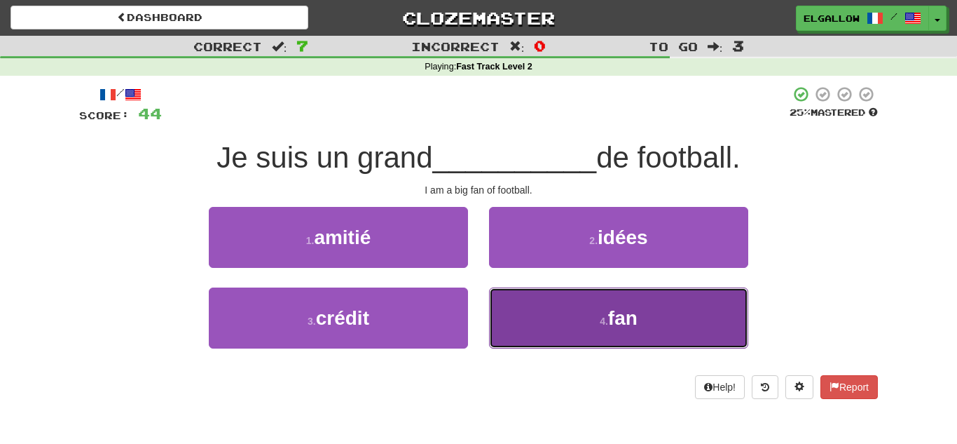
click at [603, 314] on button "4 . fan" at bounding box center [618, 317] width 259 height 61
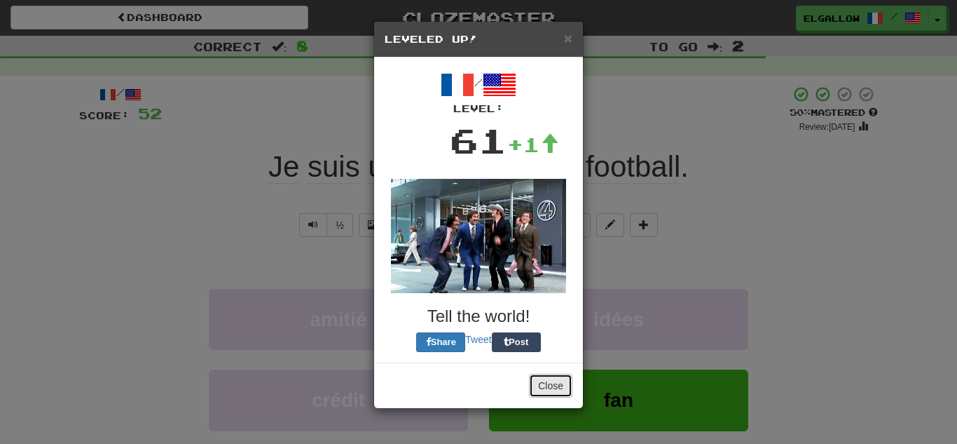
click at [560, 383] on button "Close" at bounding box center [550, 385] width 43 height 24
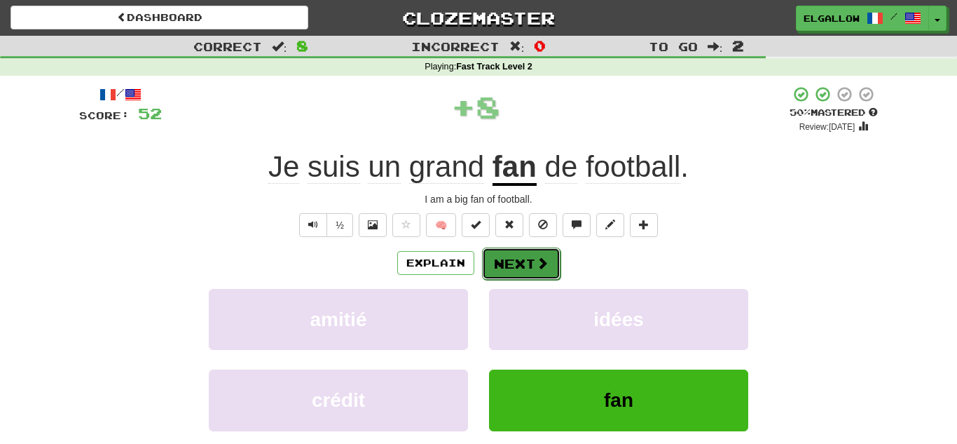
click at [532, 270] on button "Next" at bounding box center [521, 263] width 78 height 32
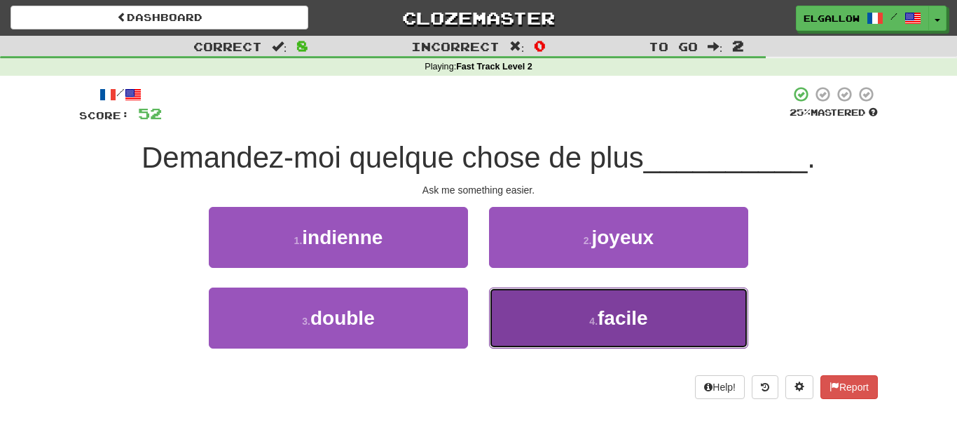
click at [678, 316] on button "4 . facile" at bounding box center [618, 317] width 259 height 61
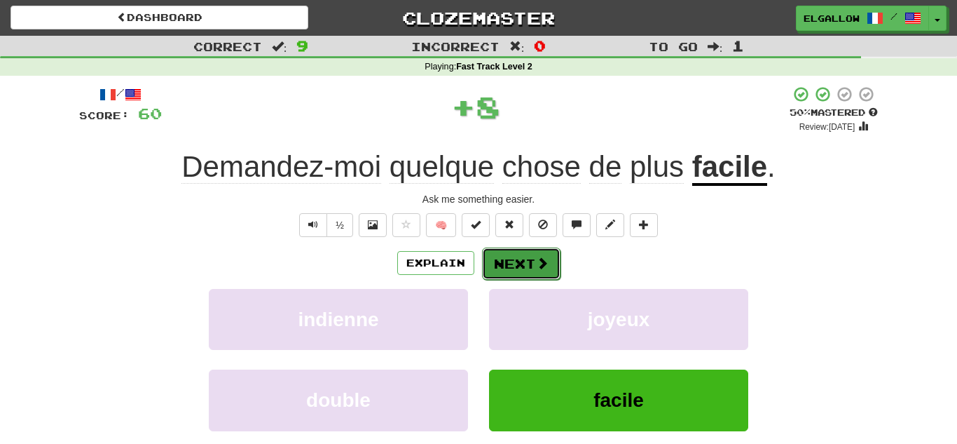
click at [549, 255] on button "Next" at bounding box center [521, 263] width 78 height 32
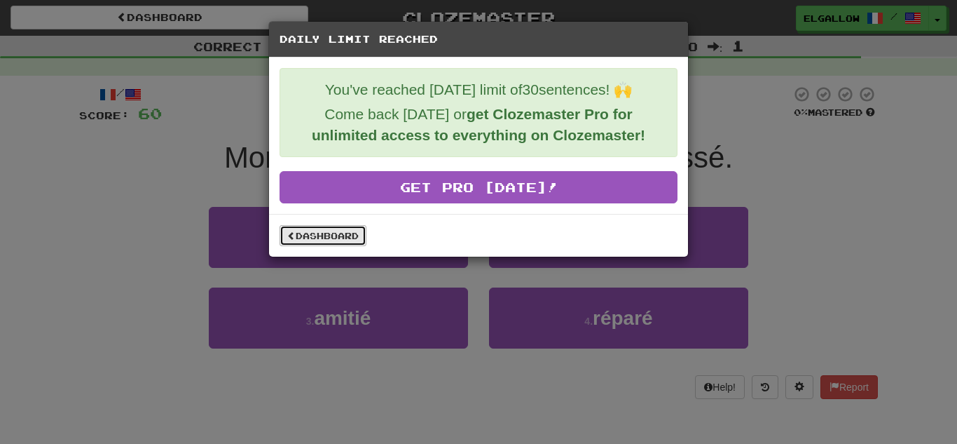
click at [328, 235] on link "Dashboard" at bounding box center [323, 235] width 87 height 21
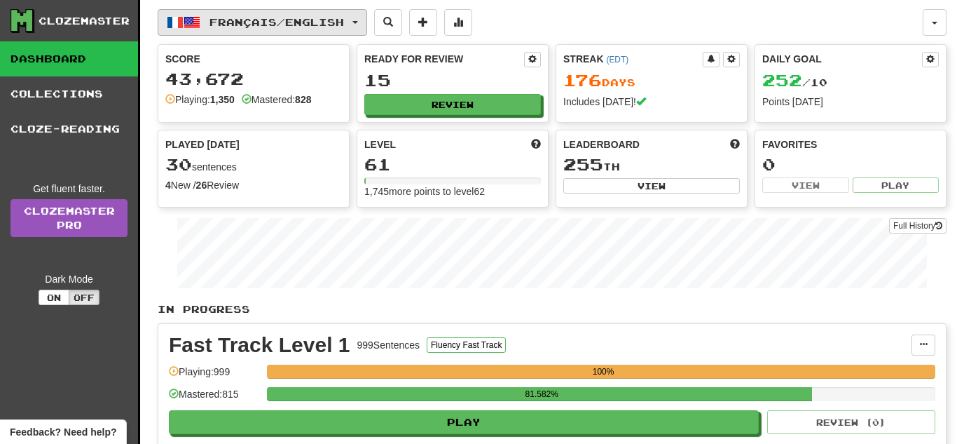
click at [321, 18] on span "Français / English" at bounding box center [277, 22] width 135 height 12
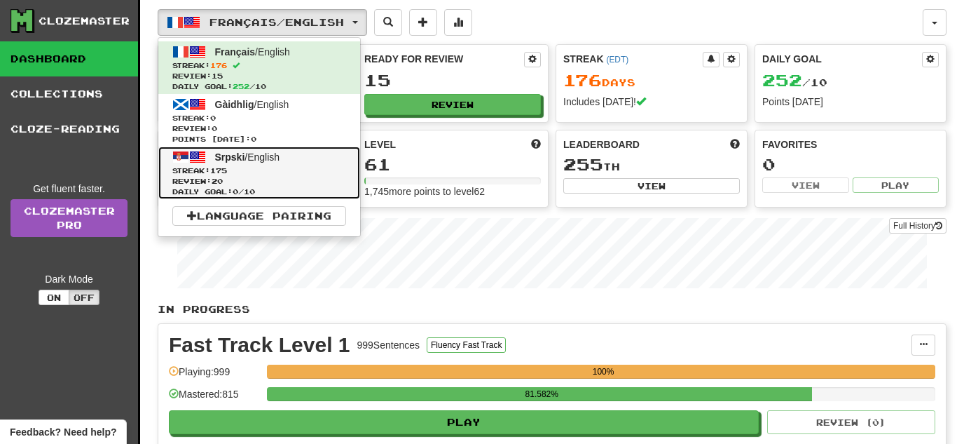
click at [293, 155] on link "Srpski / English Streak: 175 Review: 20 Daily Goal: 0 / 10" at bounding box center [259, 172] width 202 height 53
